Goal: Navigation & Orientation: Find specific page/section

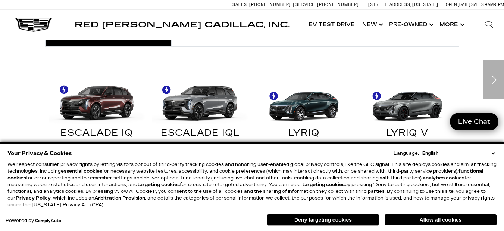
scroll to position [448, 0]
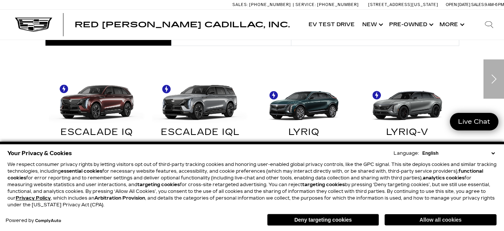
click at [452, 216] on button "Allow all cookies" at bounding box center [441, 219] width 112 height 11
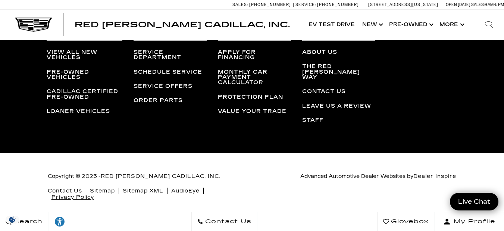
scroll to position [2016, 0]
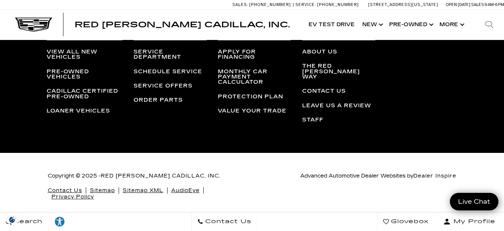
click at [72, 193] on link "Privacy Policy" at bounding box center [72, 196] width 43 height 6
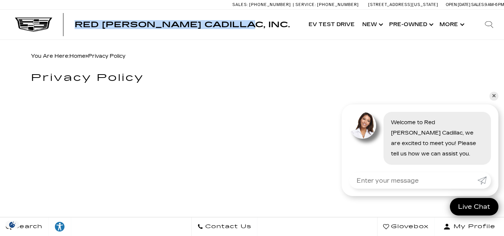
copy div "Red [PERSON_NAME] Cadillac, Inc."
drag, startPoint x: 247, startPoint y: 24, endPoint x: 74, endPoint y: 23, distance: 173.5
click at [74, 23] on div "Red [PERSON_NAME] Cadillac, Inc. Accessible Menu EV Test Drive Show New Cadilla…" at bounding box center [252, 25] width 504 height 30
click at [249, 21] on div "Red [PERSON_NAME] Cadillac, Inc. Accessible Menu EV Test Drive Show New Cadilla…" at bounding box center [252, 25] width 504 height 30
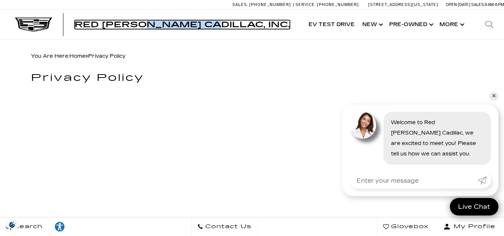
copy span "Cadillac,"
drag, startPoint x: 217, startPoint y: 24, endPoint x: 153, endPoint y: 25, distance: 63.4
click at [153, 25] on span "Red [PERSON_NAME] Cadillac, Inc." at bounding box center [182, 24] width 215 height 9
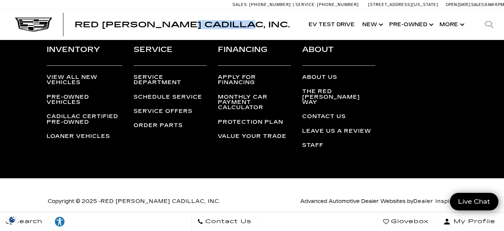
drag, startPoint x: 244, startPoint y: 23, endPoint x: 197, endPoint y: 25, distance: 47.8
click at [4, 32] on div "Red [PERSON_NAME] Cadillac, Inc. Accessible Menu EV Test Drive Show New Cadilla…" at bounding box center [252, 25] width 504 height 30
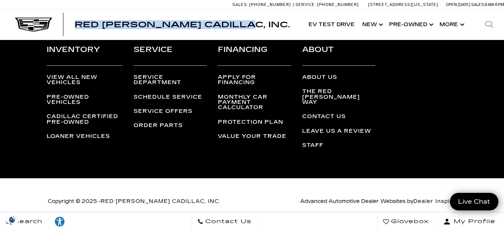
copy div "Red [PERSON_NAME] Cadillac, Inc."
drag, startPoint x: 247, startPoint y: 25, endPoint x: 63, endPoint y: 25, distance: 183.9
click at [63, 25] on div "Red [PERSON_NAME] Cadillac, Inc. Accessible Menu EV Test Drive Show New Cadilla…" at bounding box center [252, 25] width 504 height 30
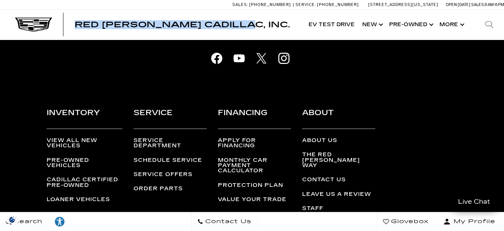
scroll to position [1878, 0]
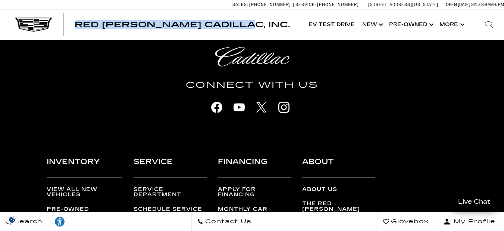
copy div "Red [PERSON_NAME] Cadillac, Inc."
